Goal: Navigation & Orientation: Find specific page/section

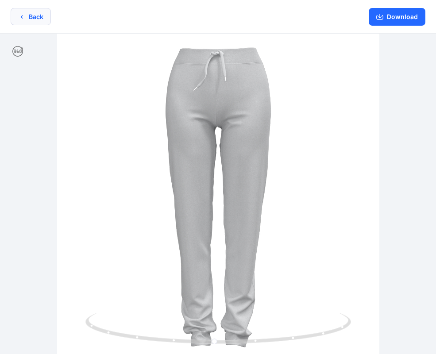
click at [33, 21] on button "Back" at bounding box center [31, 16] width 40 height 17
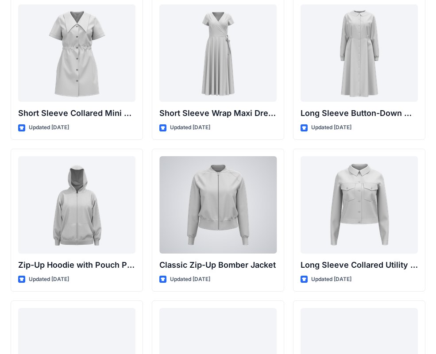
scroll to position [1567, 0]
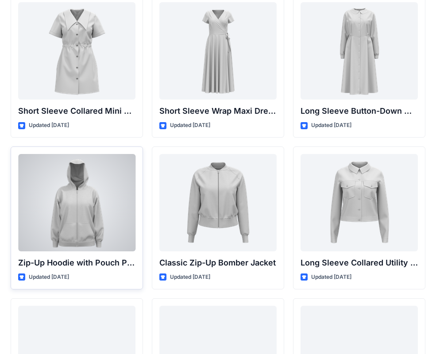
click at [101, 204] on div at bounding box center [76, 202] width 117 height 97
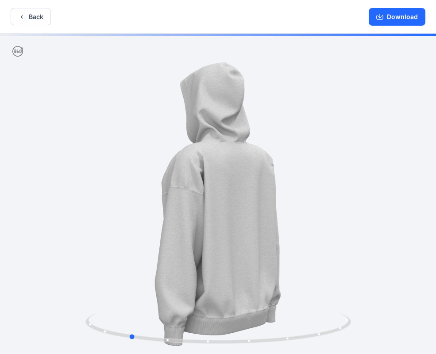
drag, startPoint x: 316, startPoint y: 209, endPoint x: 233, endPoint y: 217, distance: 83.7
click at [233, 217] on div at bounding box center [218, 195] width 436 height 323
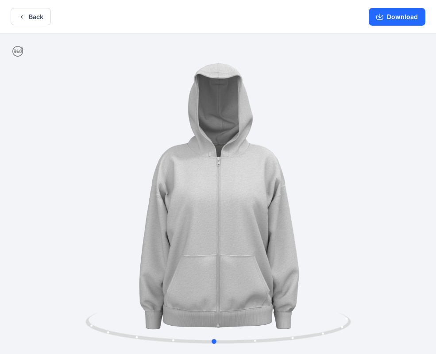
drag, startPoint x: 273, startPoint y: 171, endPoint x: 358, endPoint y: 168, distance: 85.1
click at [358, 168] on div at bounding box center [218, 195] width 436 height 323
click at [386, 19] on button "Download" at bounding box center [397, 17] width 57 height 18
click at [42, 12] on button "Back" at bounding box center [31, 16] width 40 height 17
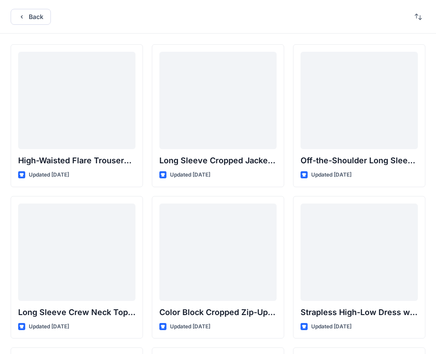
scroll to position [1567, 0]
